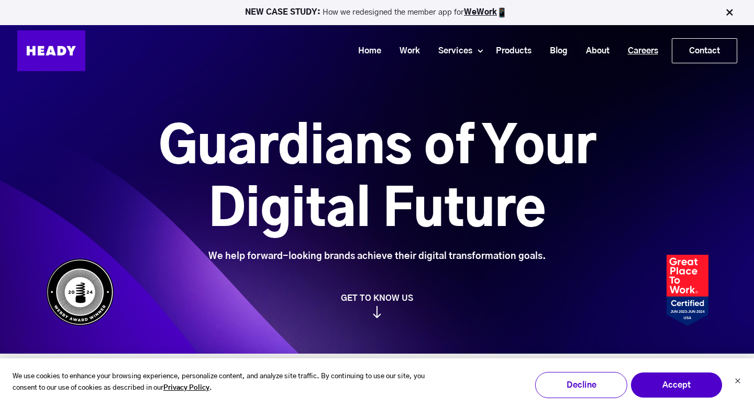
click at [635, 47] on link "Careers" at bounding box center [638, 50] width 49 height 19
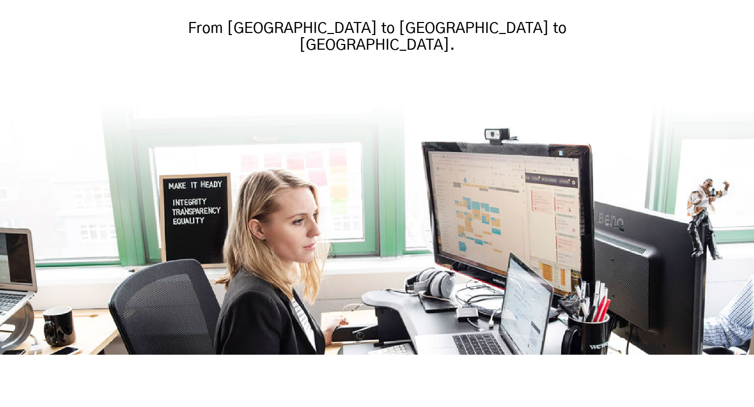
scroll to position [314, 0]
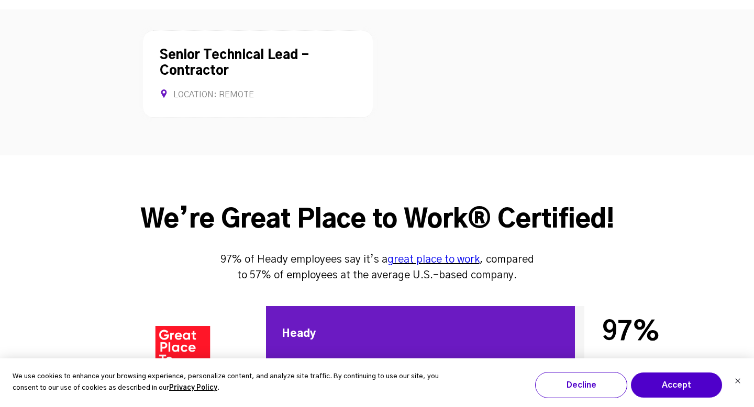
scroll to position [3018, 0]
